Goal: Download file/media

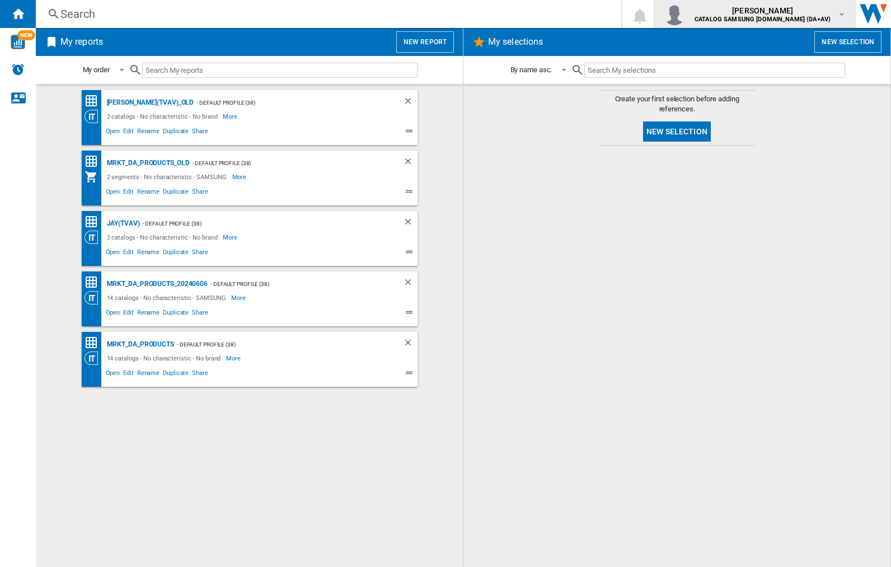
click at [685, 14] on img "button" at bounding box center [674, 14] width 22 height 22
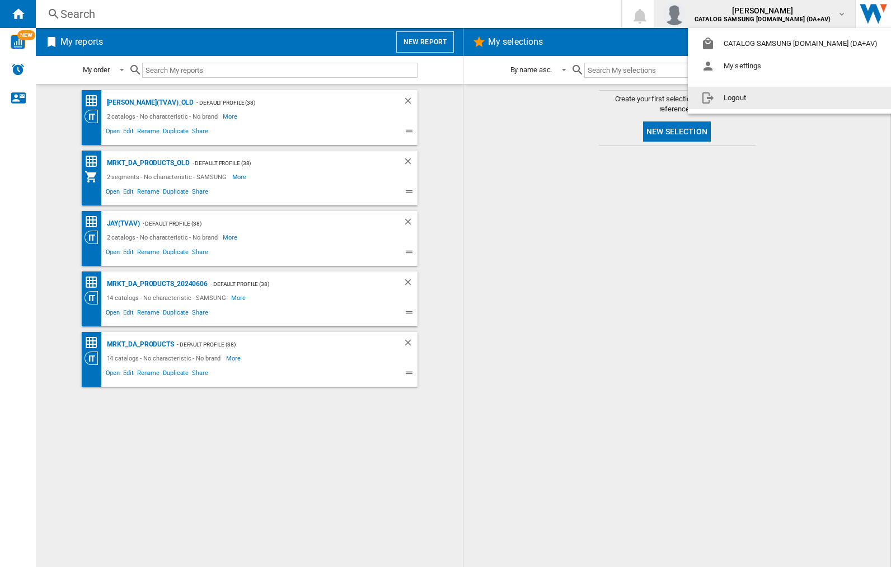
click at [774, 98] on button "Logout" at bounding box center [792, 98] width 208 height 22
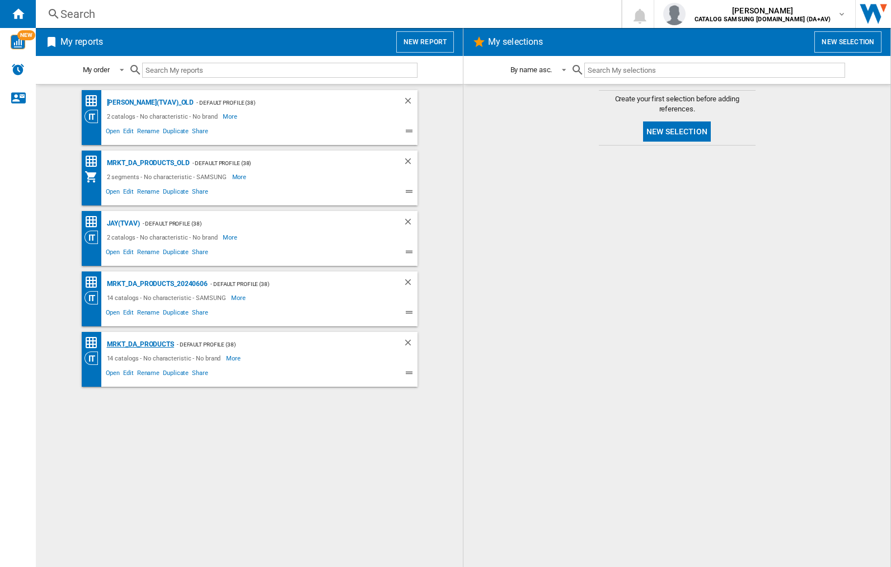
click at [140, 344] on div "MRKT_DA_PRODUCTS" at bounding box center [139, 344] width 70 height 14
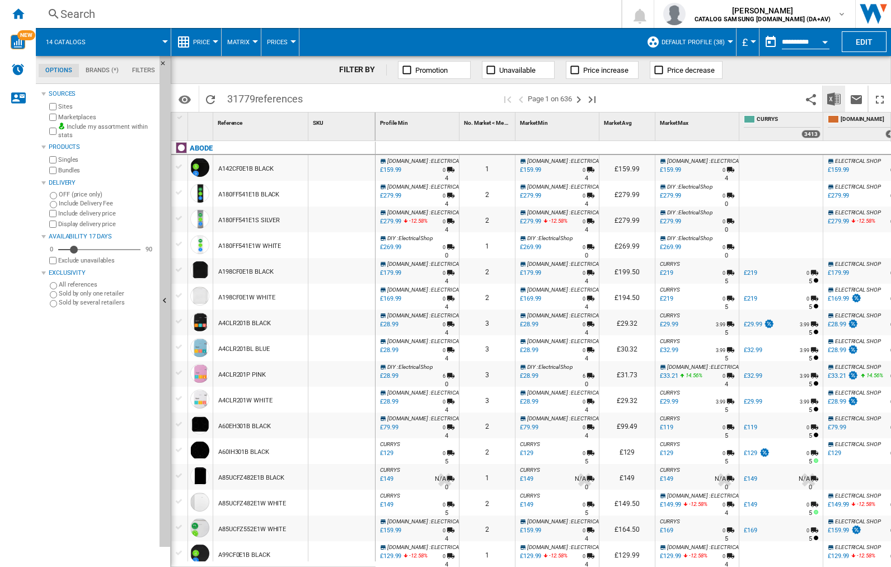
click at [833, 98] on img "Download in Excel" at bounding box center [833, 98] width 13 height 13
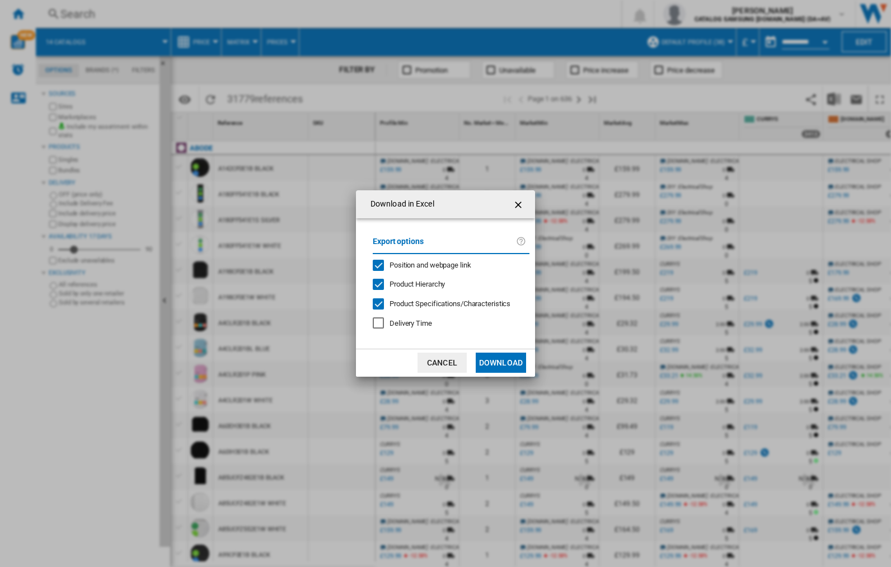
click at [422, 264] on span "Position and webpage link" at bounding box center [430, 265] width 82 height 8
click at [501, 363] on button "Download" at bounding box center [501, 363] width 50 height 20
